Goal: Subscribe to service/newsletter

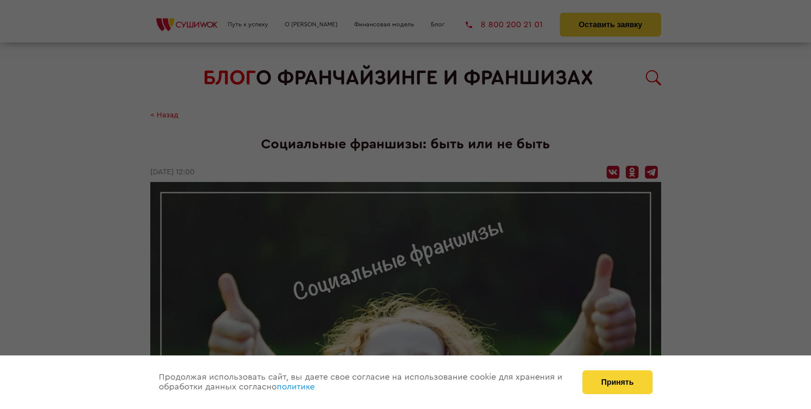
scroll to position [959, 0]
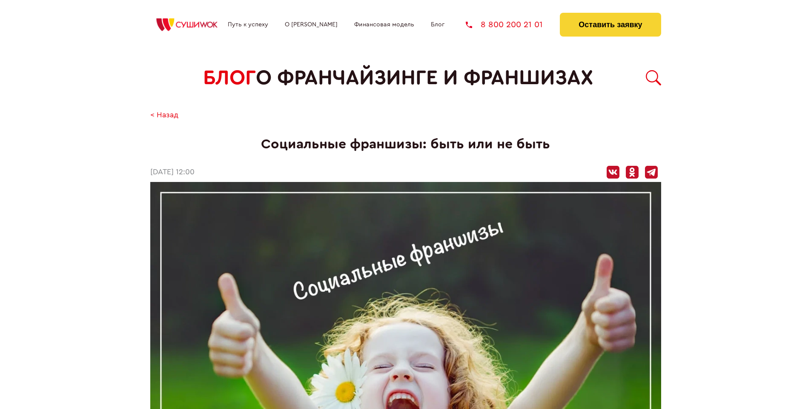
scroll to position [959, 0]
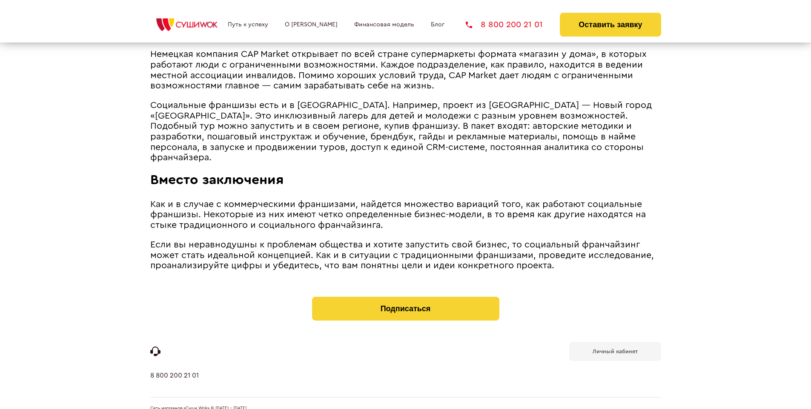
click at [615, 349] on b "Личный кабинет" at bounding box center [614, 352] width 45 height 6
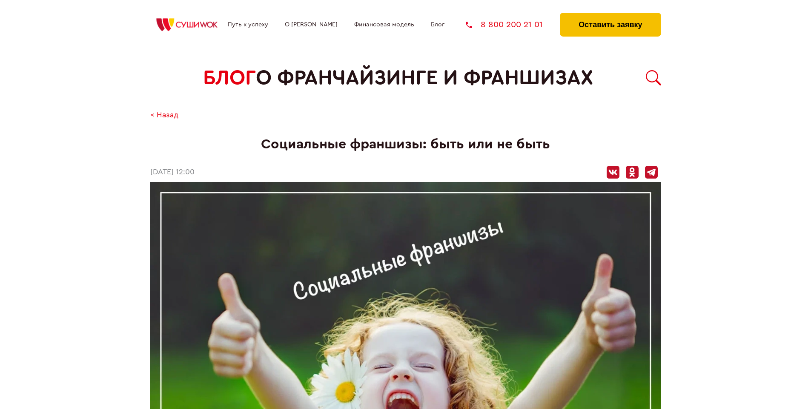
click at [610, 15] on button "Оставить заявку" at bounding box center [610, 25] width 101 height 24
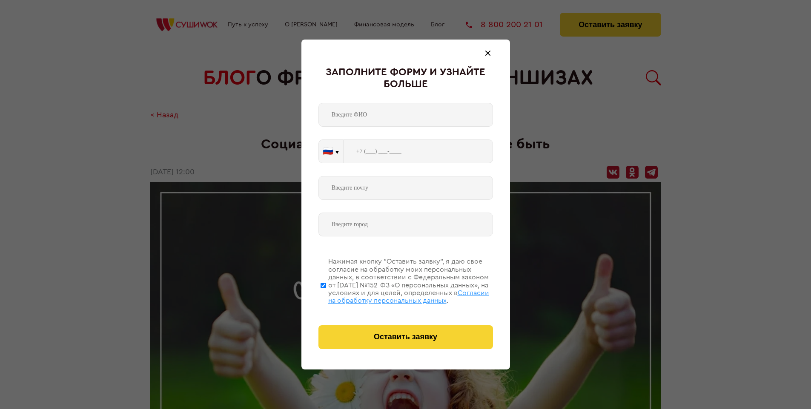
click at [395, 296] on span "Согласии на обработку персональных данных" at bounding box center [408, 297] width 161 height 14
click at [326, 296] on input "Нажимая кнопку “Оставить заявку”, я даю свое согласие на обработку моих персона…" at bounding box center [323, 286] width 6 height 68
checkbox input "false"
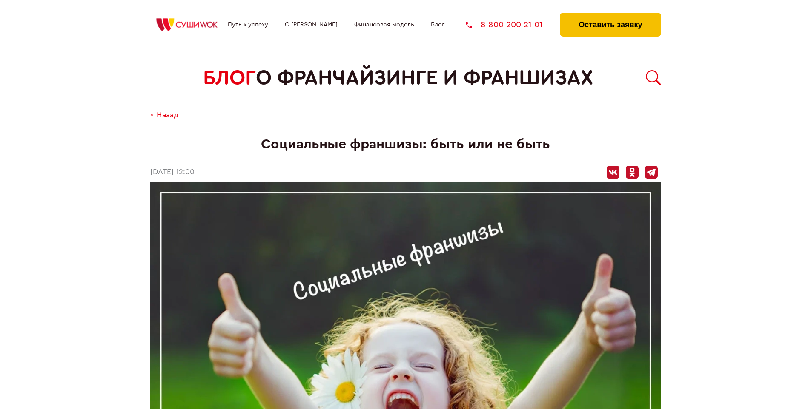
click at [610, 15] on button "Оставить заявку" at bounding box center [610, 25] width 101 height 24
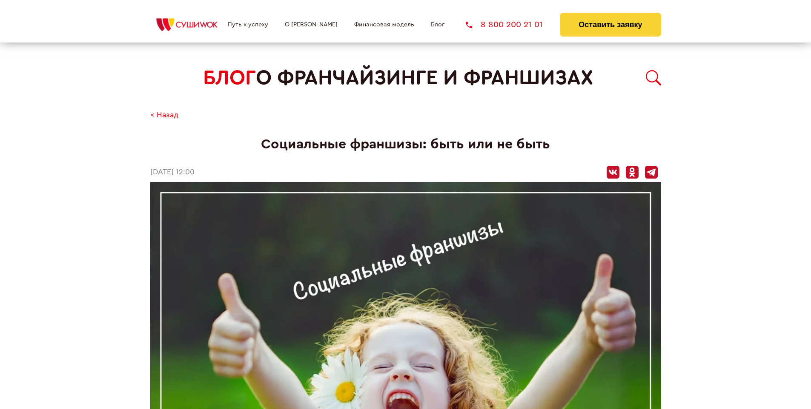
scroll to position [959, 0]
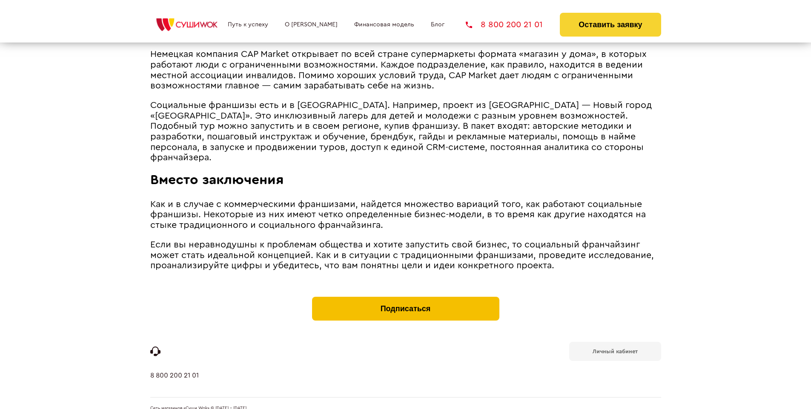
click at [405, 297] on button "Подписаться" at bounding box center [405, 309] width 187 height 24
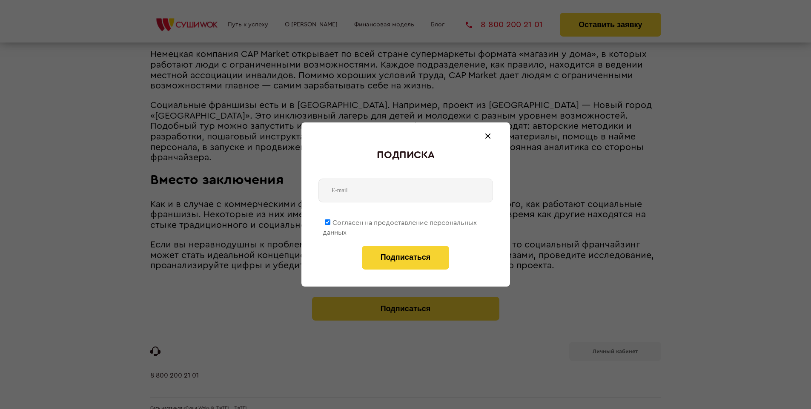
click at [400, 221] on span "Согласен на предоставление персональных данных" at bounding box center [400, 228] width 154 height 17
click at [330, 221] on input "Согласен на предоставление персональных данных" at bounding box center [328, 223] width 6 height 6
checkbox input "false"
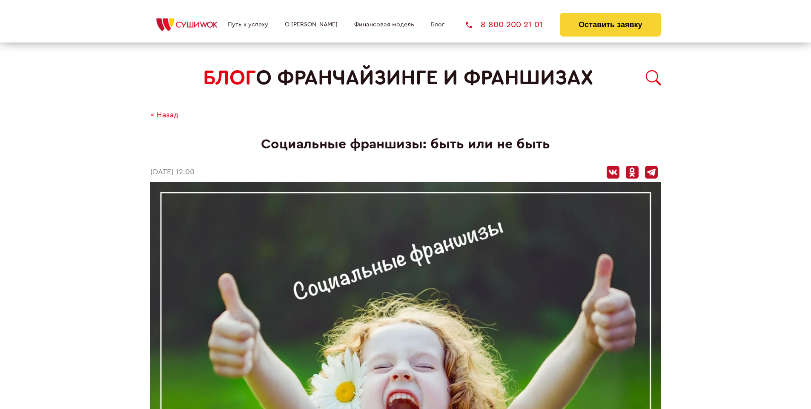
scroll to position [959, 0]
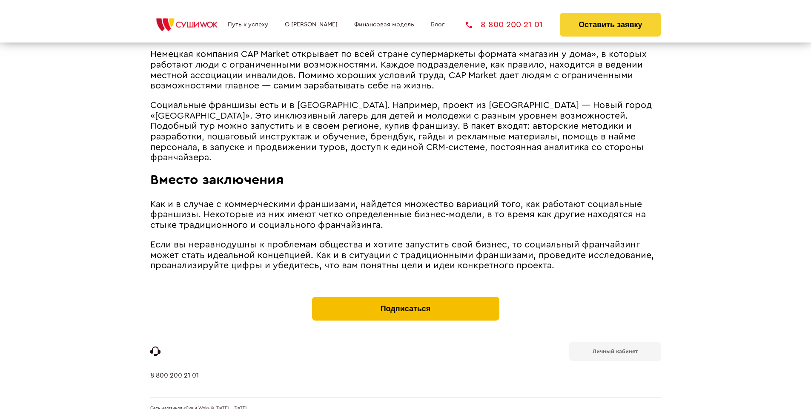
click at [405, 297] on button "Подписаться" at bounding box center [405, 309] width 187 height 24
